Goal: Answer question/provide support

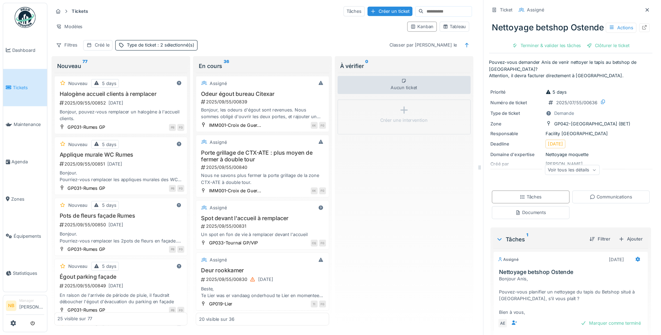
scroll to position [4, 0]
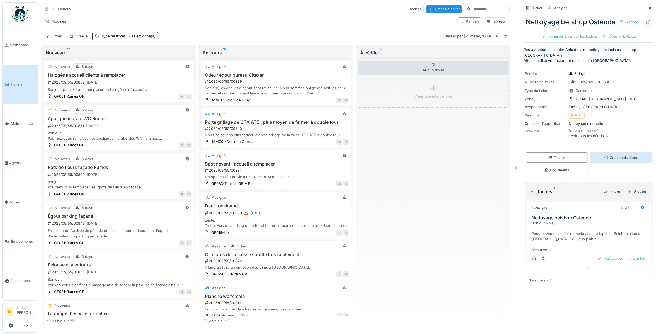
click at [529, 160] on div "Communications" at bounding box center [621, 157] width 34 height 5
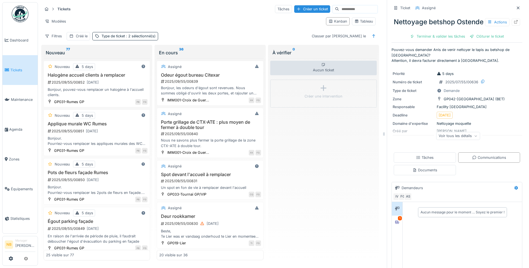
click at [499, 7] on div "Ticket Assigné" at bounding box center [456, 7] width 131 height 9
click at [393, 226] on div at bounding box center [397, 222] width 8 height 7
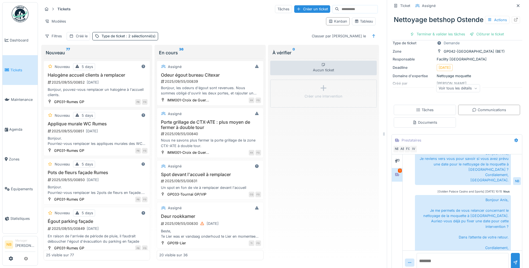
scroll to position [67, 0]
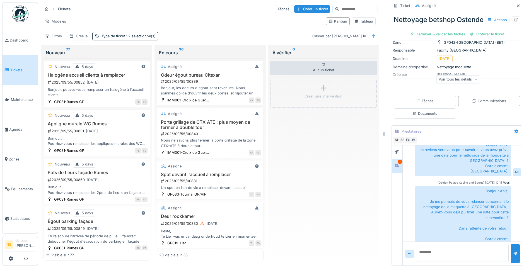
click at [466, 251] on textarea at bounding box center [463, 253] width 92 height 18
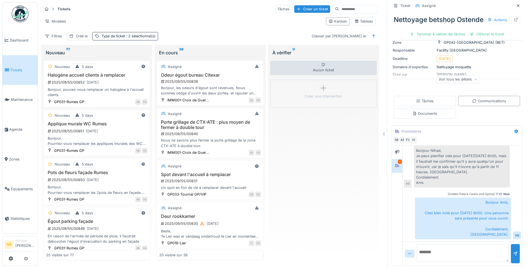
scroll to position [4, 0]
click at [456, 251] on textarea at bounding box center [463, 253] width 92 height 18
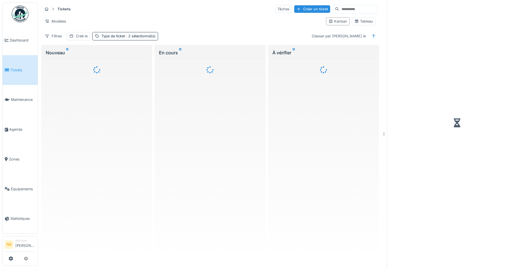
scroll to position [4, 0]
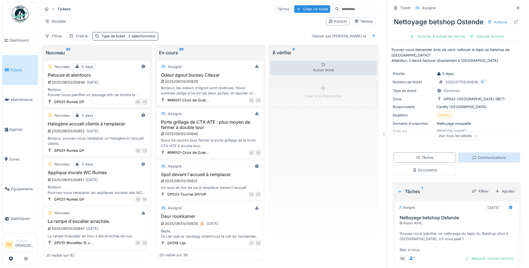
click at [487, 160] on div "Communications" at bounding box center [489, 157] width 34 height 5
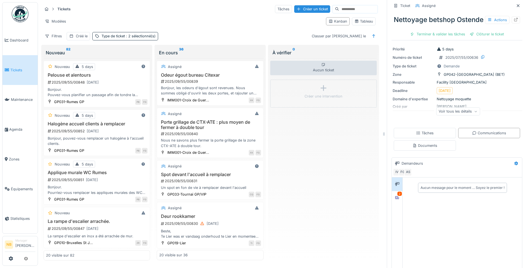
scroll to position [35, 0]
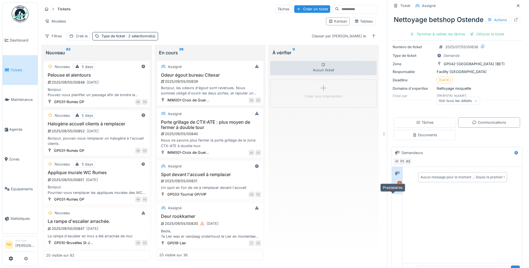
click at [395, 189] on icon at bounding box center [397, 187] width 4 height 3
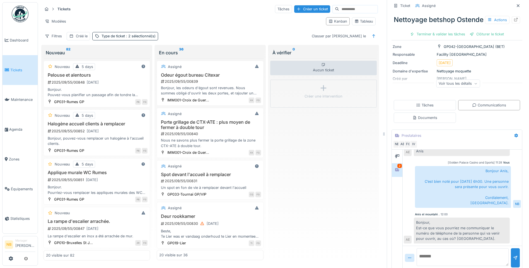
scroll to position [67, 0]
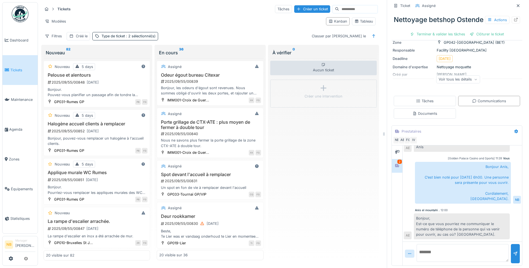
click at [464, 249] on textarea at bounding box center [463, 253] width 92 height 18
type textarea "**********"
drag, startPoint x: 444, startPoint y: 251, endPoint x: 412, endPoint y: 248, distance: 31.3
click at [417, 248] on textarea "**********" at bounding box center [463, 253] width 92 height 18
click at [332, 238] on div "Aucun ticket Créer une intervention" at bounding box center [323, 159] width 107 height 202
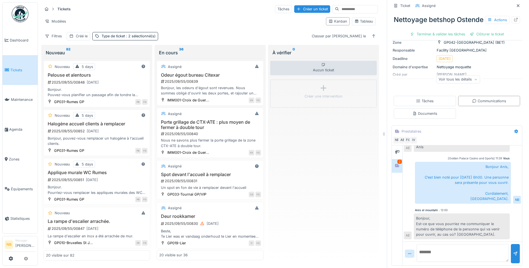
click at [313, 137] on div "Aucun ticket Créer une intervention" at bounding box center [323, 159] width 107 height 202
click at [316, 149] on div "Aucun ticket Créer une intervention" at bounding box center [323, 159] width 107 height 202
click at [317, 149] on div "Aucun ticket Créer une intervention" at bounding box center [323, 159] width 107 height 202
drag, startPoint x: 317, startPoint y: 149, endPoint x: 323, endPoint y: 161, distance: 14.0
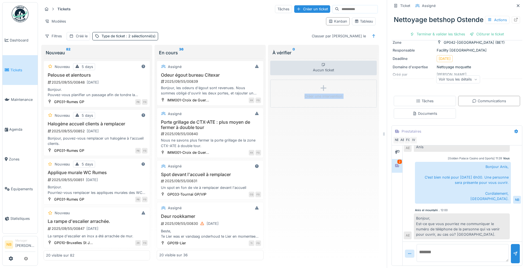
click at [324, 158] on div "Aucun ticket Créer une intervention" at bounding box center [323, 159] width 107 height 202
click at [340, 183] on div "Aucun ticket Créer une intervention" at bounding box center [323, 159] width 107 height 202
click at [439, 249] on textarea at bounding box center [463, 253] width 92 height 18
paste textarea "**********"
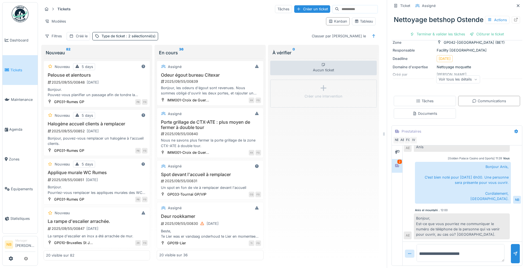
type textarea "**********"
click at [513, 251] on div at bounding box center [515, 253] width 4 height 5
